Goal: Find contact information: Obtain details needed to contact an individual or organization

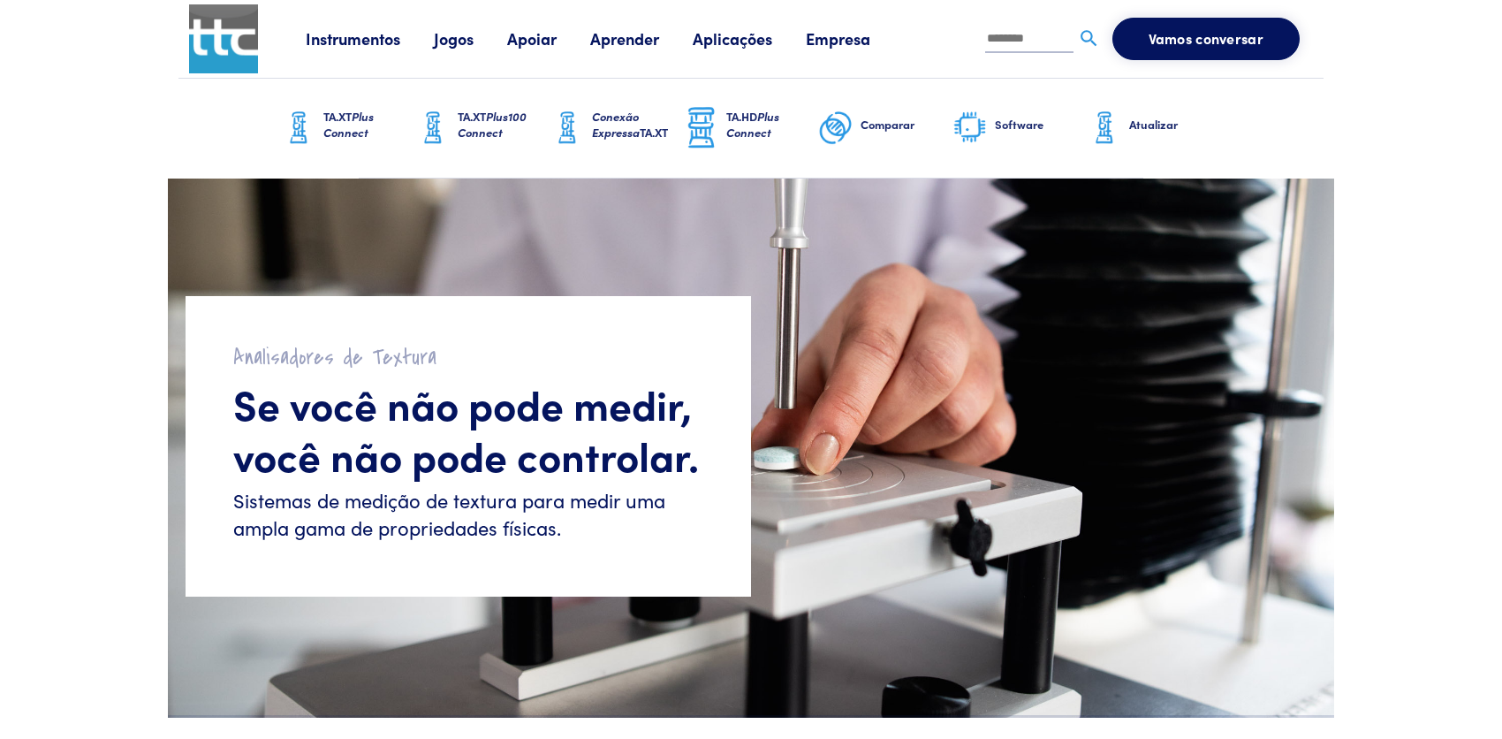
scroll to position [5132, 0]
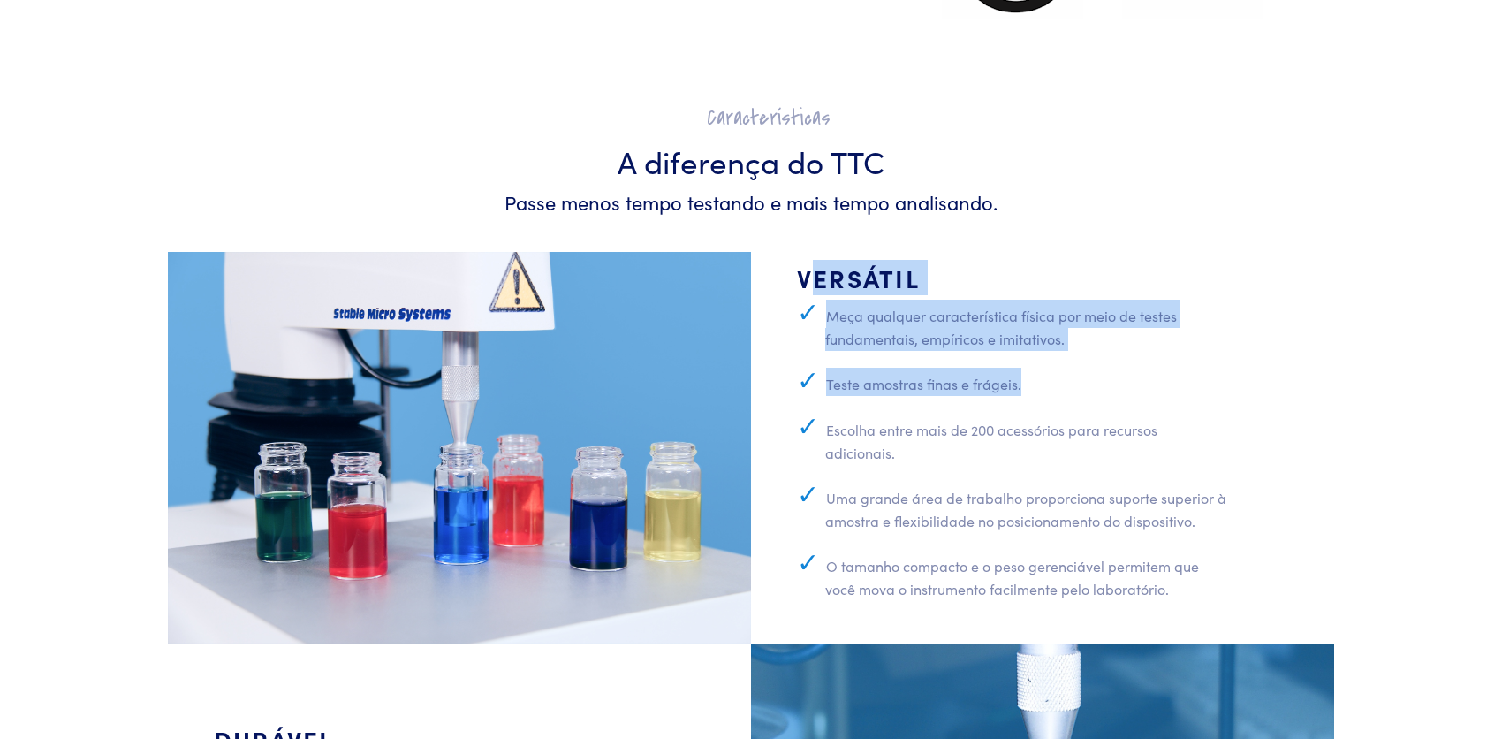
drag, startPoint x: 818, startPoint y: 284, endPoint x: 1163, endPoint y: 379, distance: 357.5
click at [1163, 379] on div "Versátil Meça qualquer característica física por meio de testes fundamentais, e…" at bounding box center [994, 447] width 486 height 369
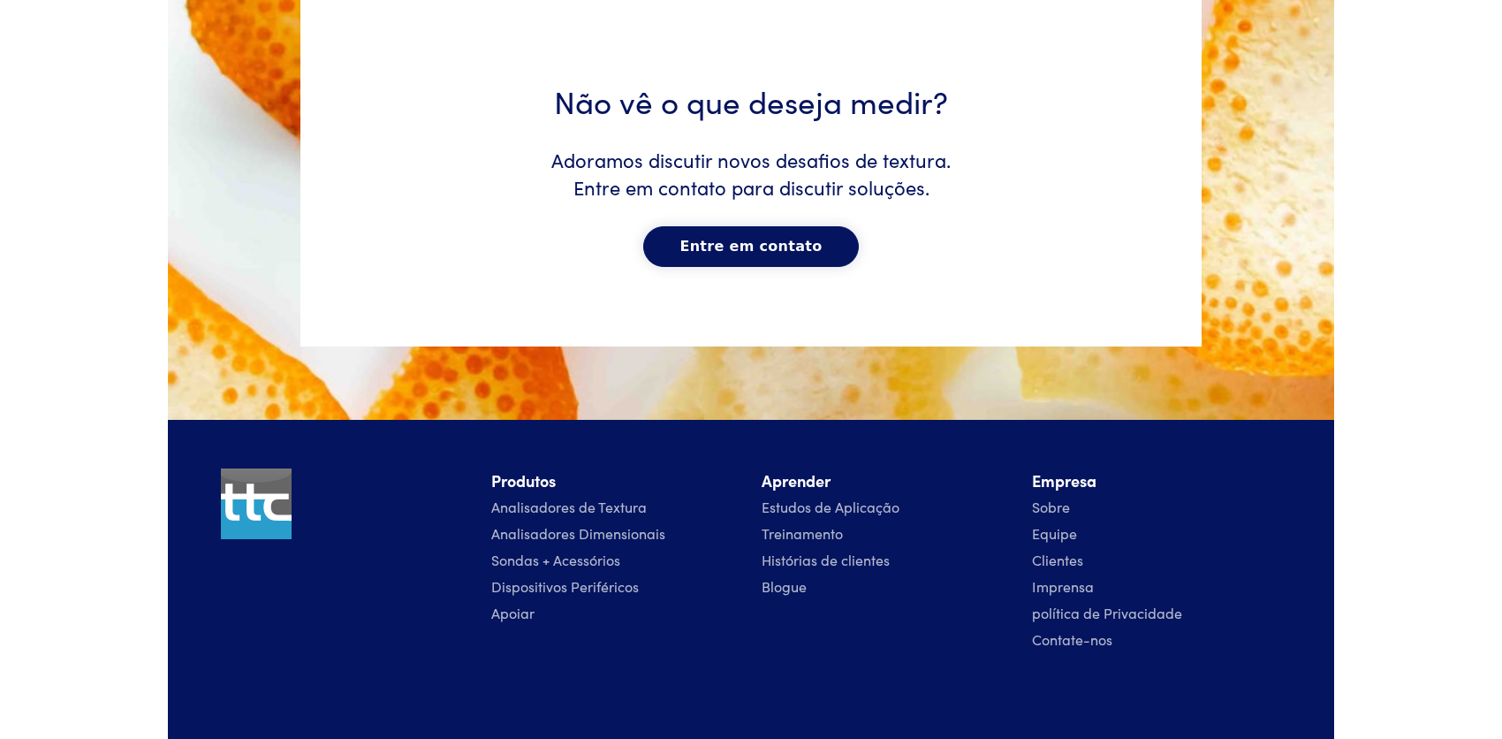
scroll to position [9195, 0]
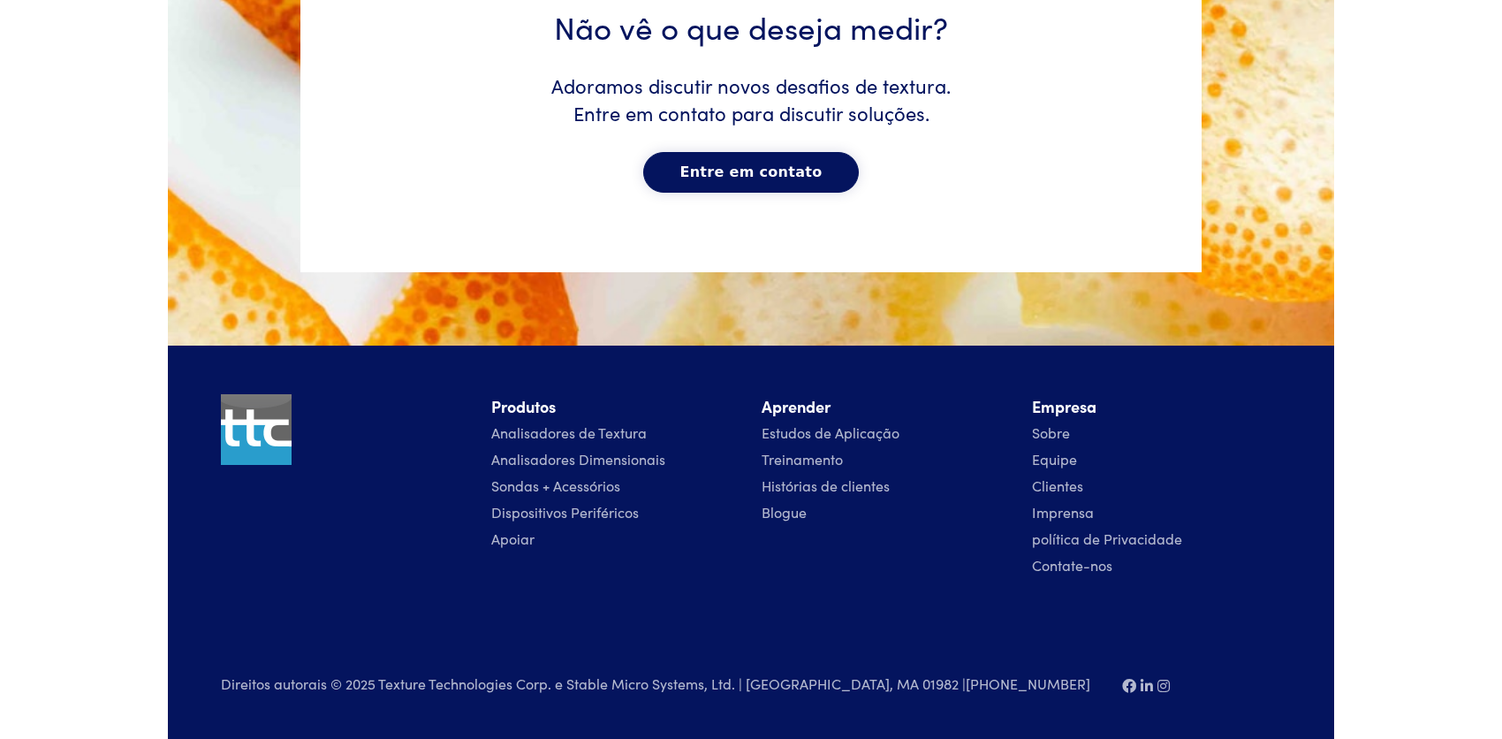
click at [1098, 572] on font "Contate-nos" at bounding box center [1072, 564] width 80 height 19
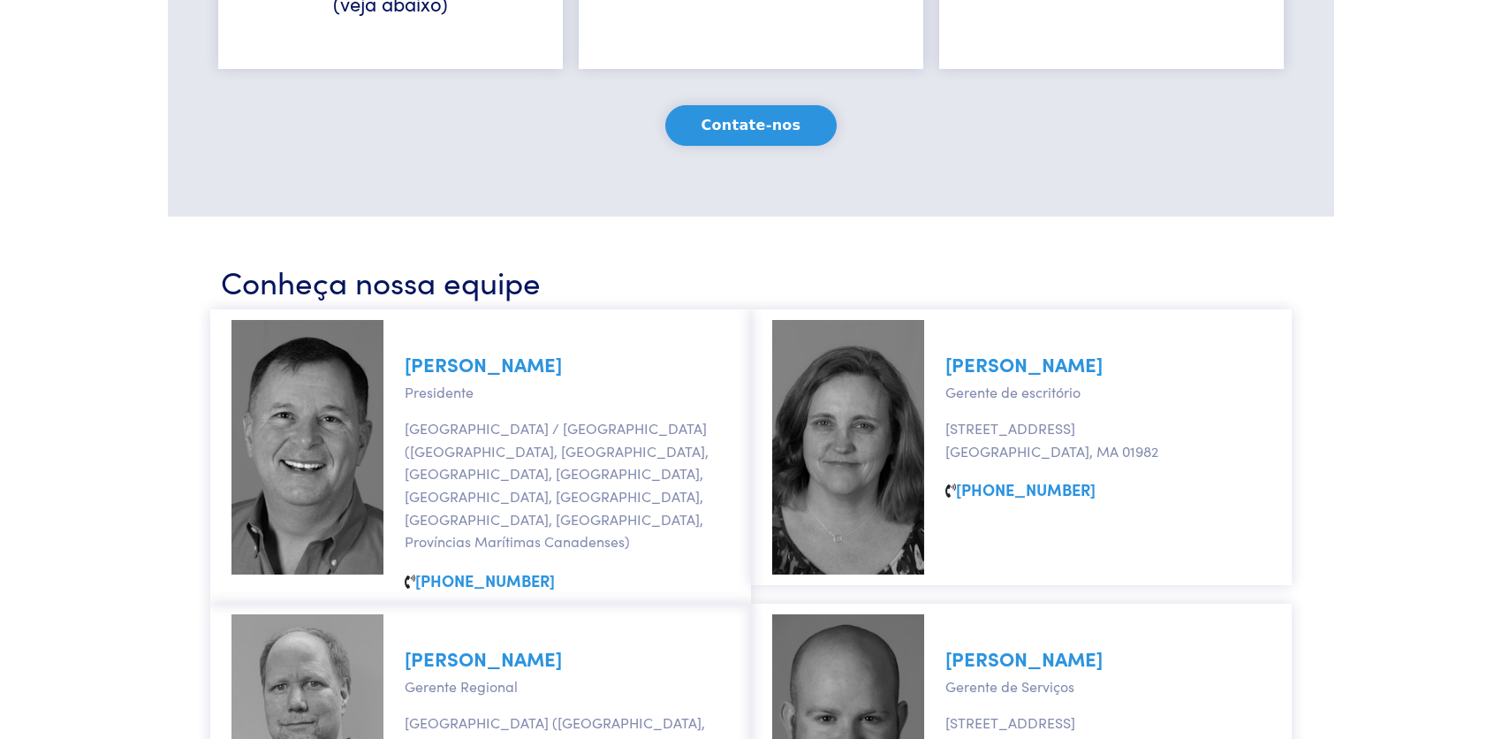
scroll to position [421, 0]
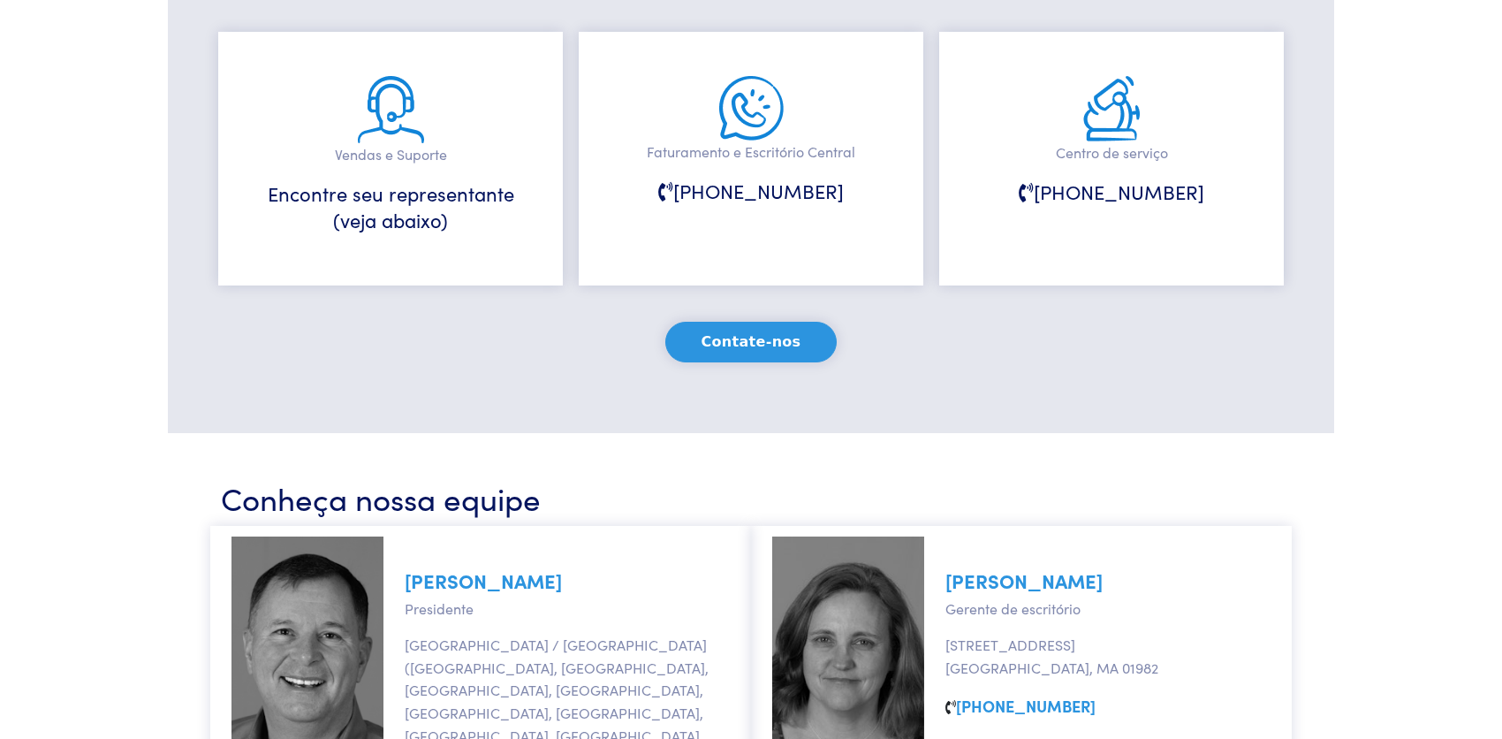
click at [453, 239] on div "Vendas e Suporte Encontre seu representante (veja abaixo)" at bounding box center [390, 159] width 345 height 254
click at [423, 229] on font "(veja abaixo)" at bounding box center [390, 219] width 115 height 27
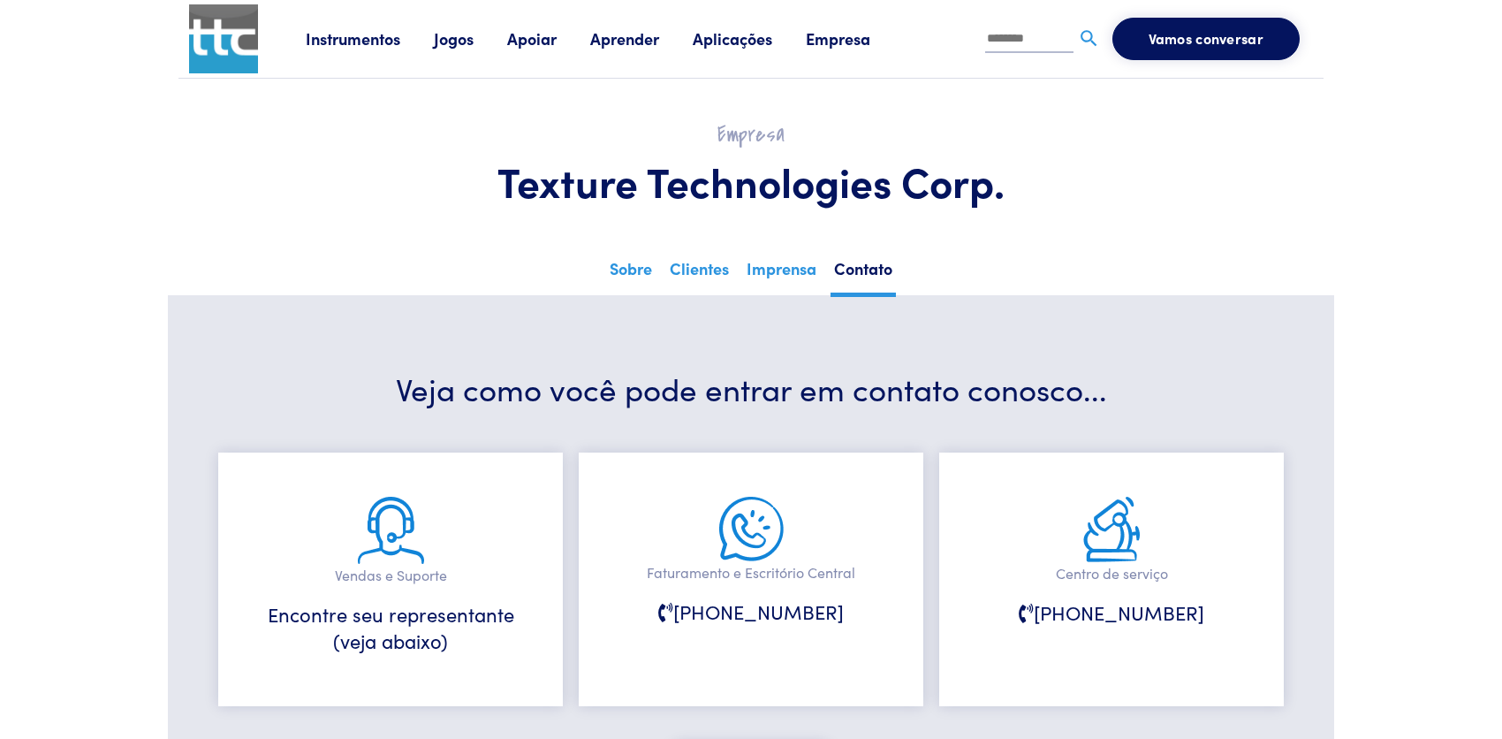
scroll to position [0, 0]
click at [814, 280] on link "Imprensa" at bounding box center [781, 275] width 77 height 43
